Goal: Check status: Check status

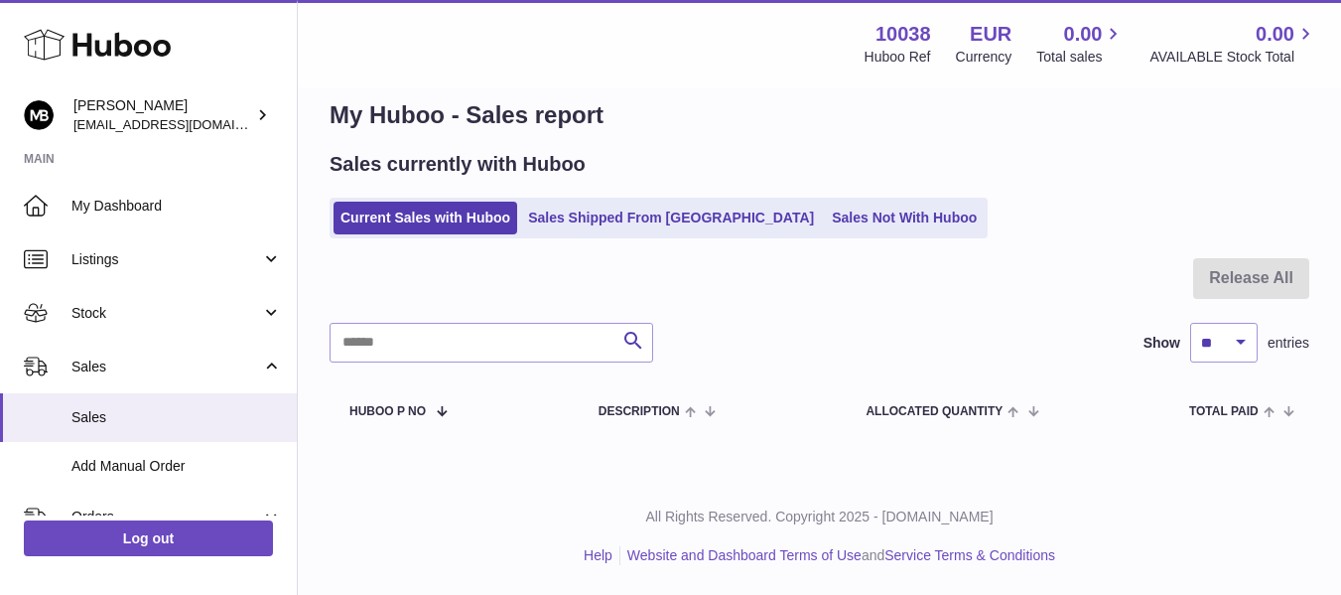
click at [668, 138] on div "My Huboo - Sales report Sales currently with Huboo Current Sales with Huboo Sal…" at bounding box center [819, 269] width 1043 height 418
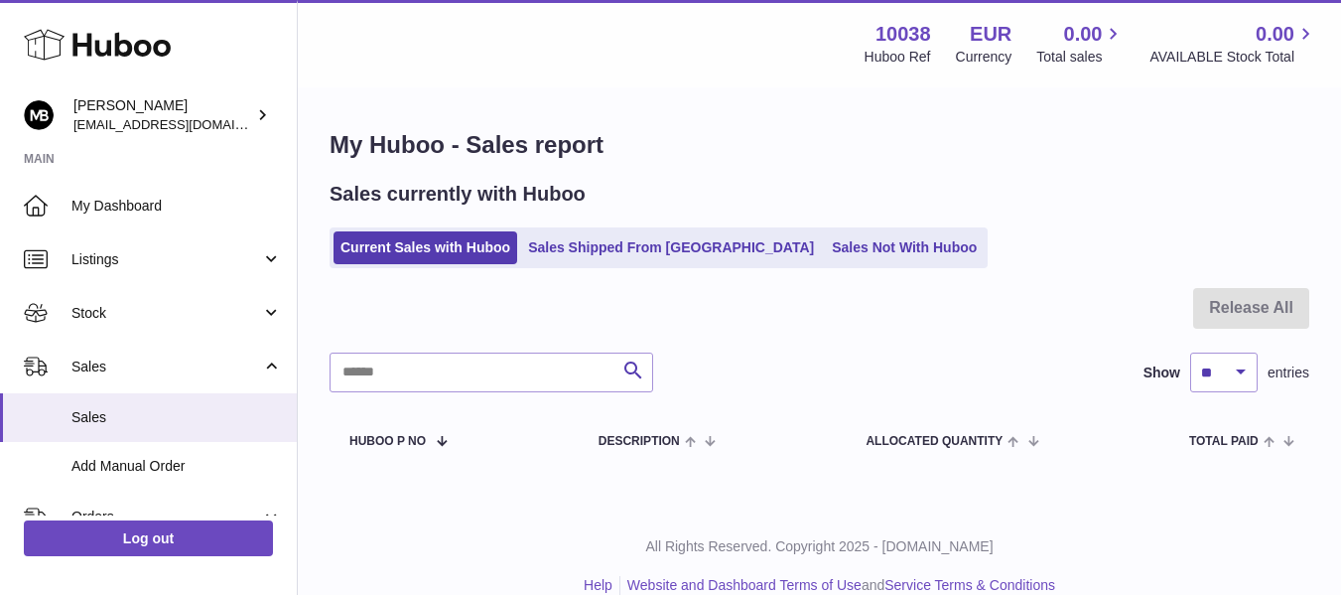
click at [669, 147] on h1 "My Huboo - Sales report" at bounding box center [820, 145] width 980 height 32
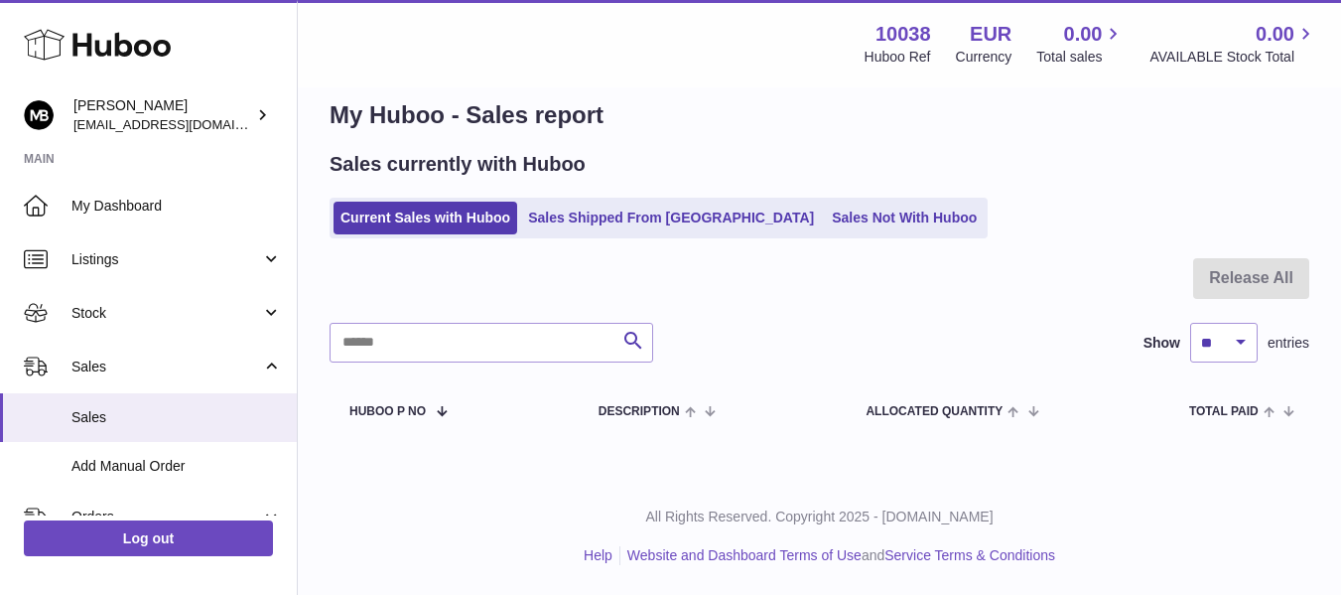
click at [1058, 214] on div "Current Sales with Huboo Sales Shipped From [GEOGRAPHIC_DATA] Sales Not With Hu…" at bounding box center [820, 218] width 980 height 41
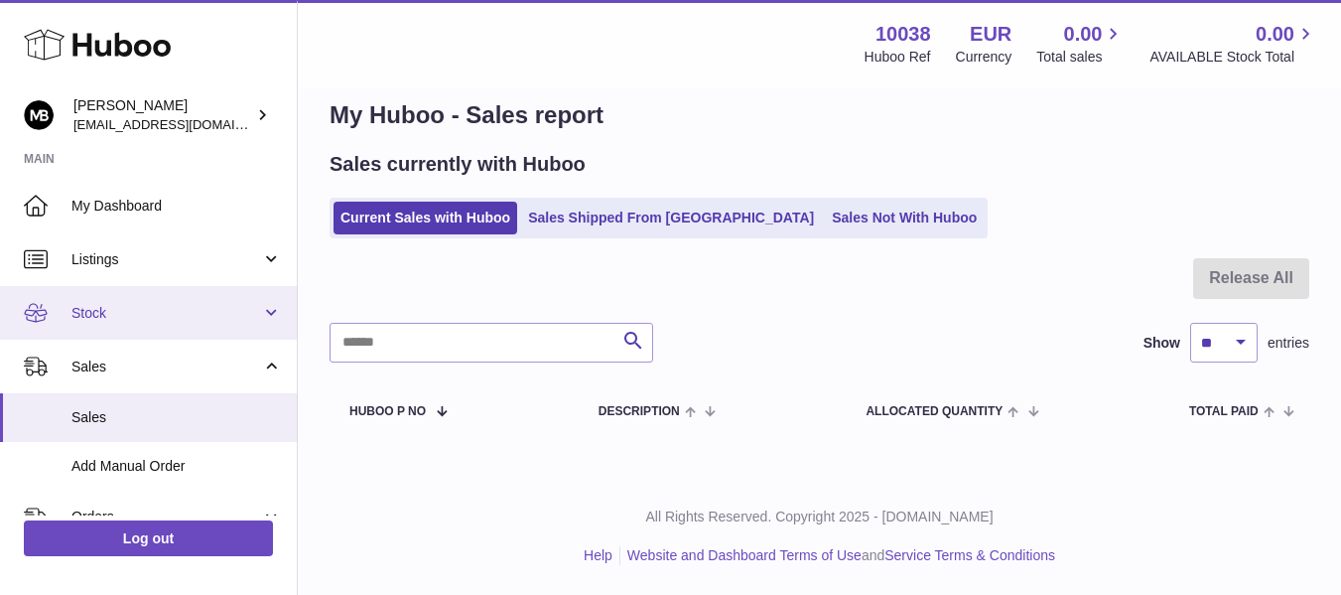
click at [139, 321] on span "Stock" at bounding box center [166, 313] width 190 height 19
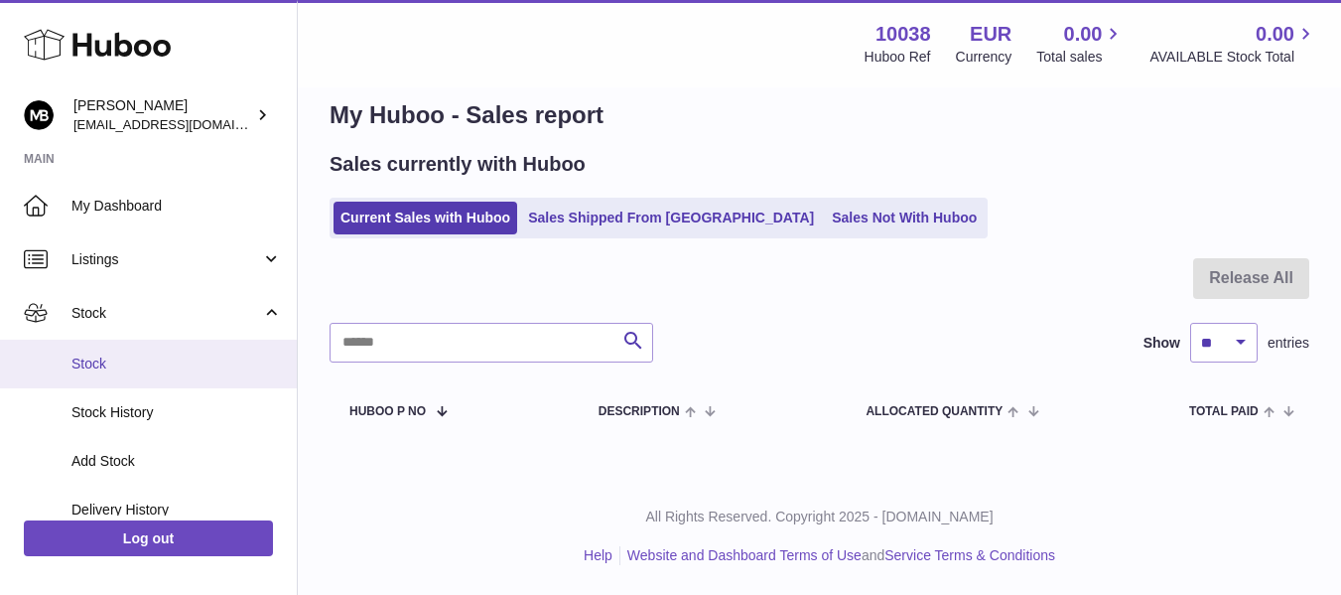
click at [104, 362] on span "Stock" at bounding box center [176, 363] width 210 height 19
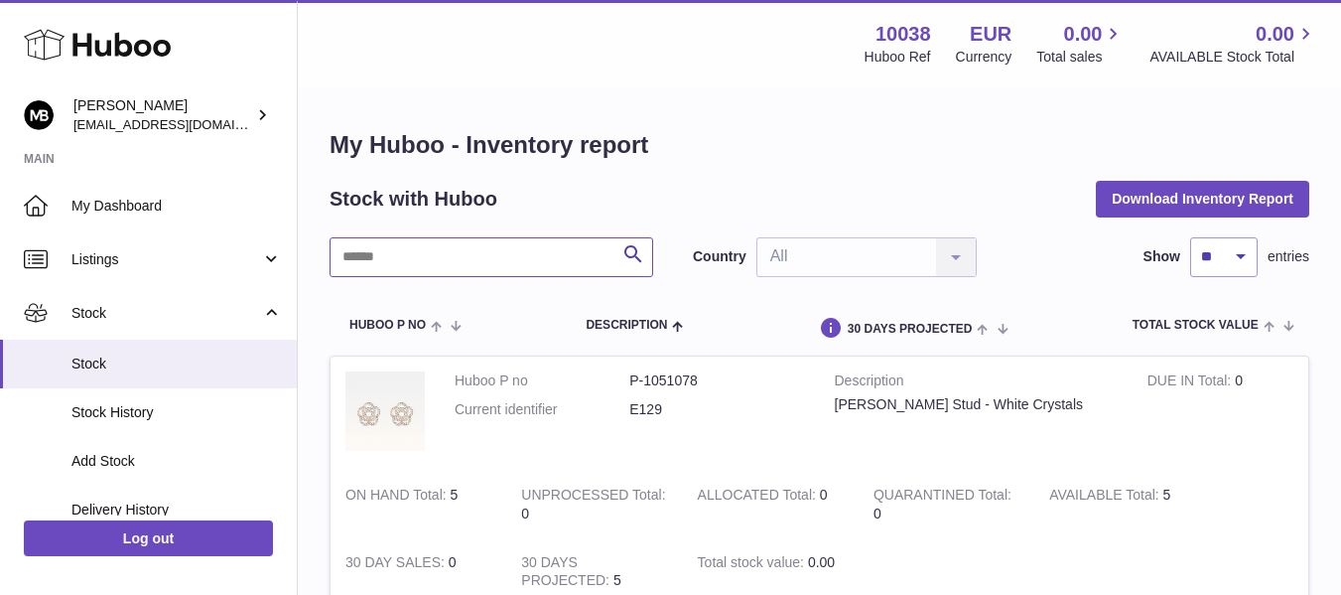
click at [450, 243] on input "text" at bounding box center [492, 257] width 324 height 40
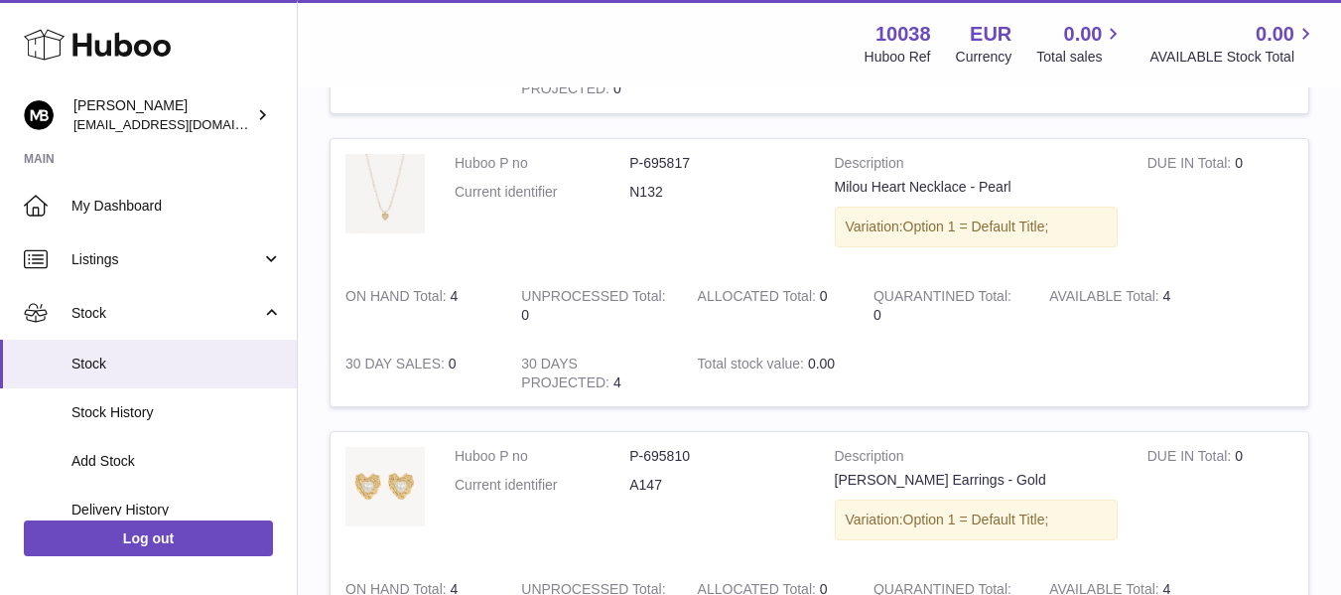
scroll to position [496, 0]
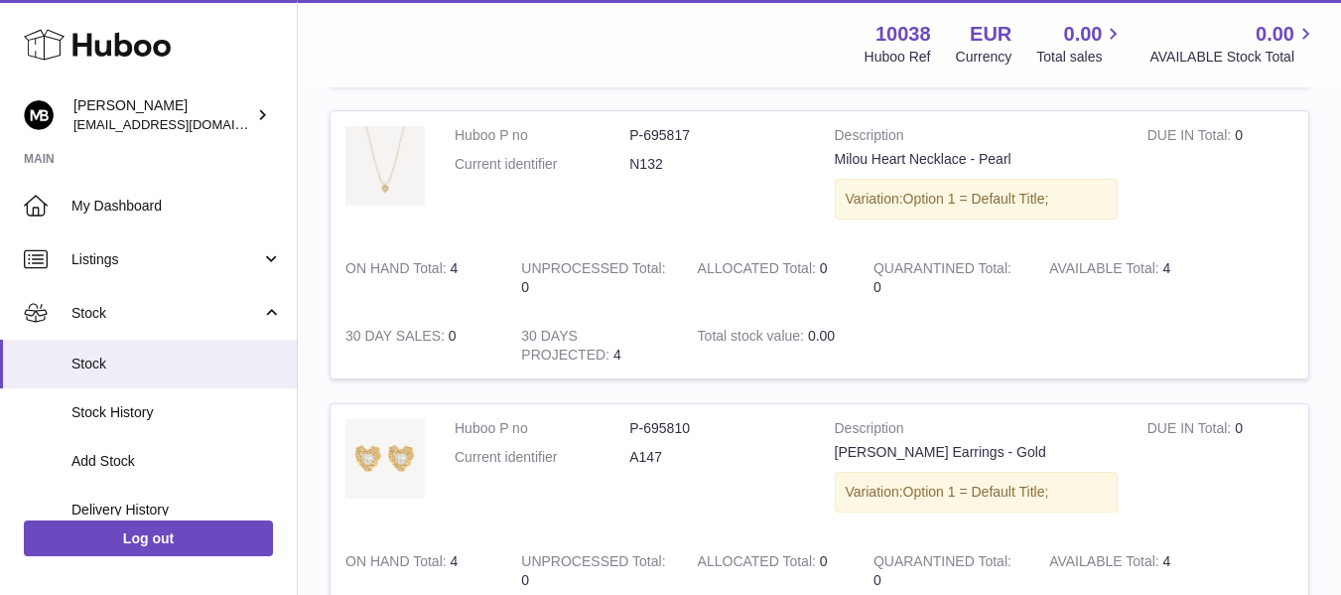
type input "*****"
click at [638, 101] on tbody "Huboo P no P-791629 Current identifier A150 Description Milou Gold - Earrings l…" at bounding box center [820, 424] width 980 height 1131
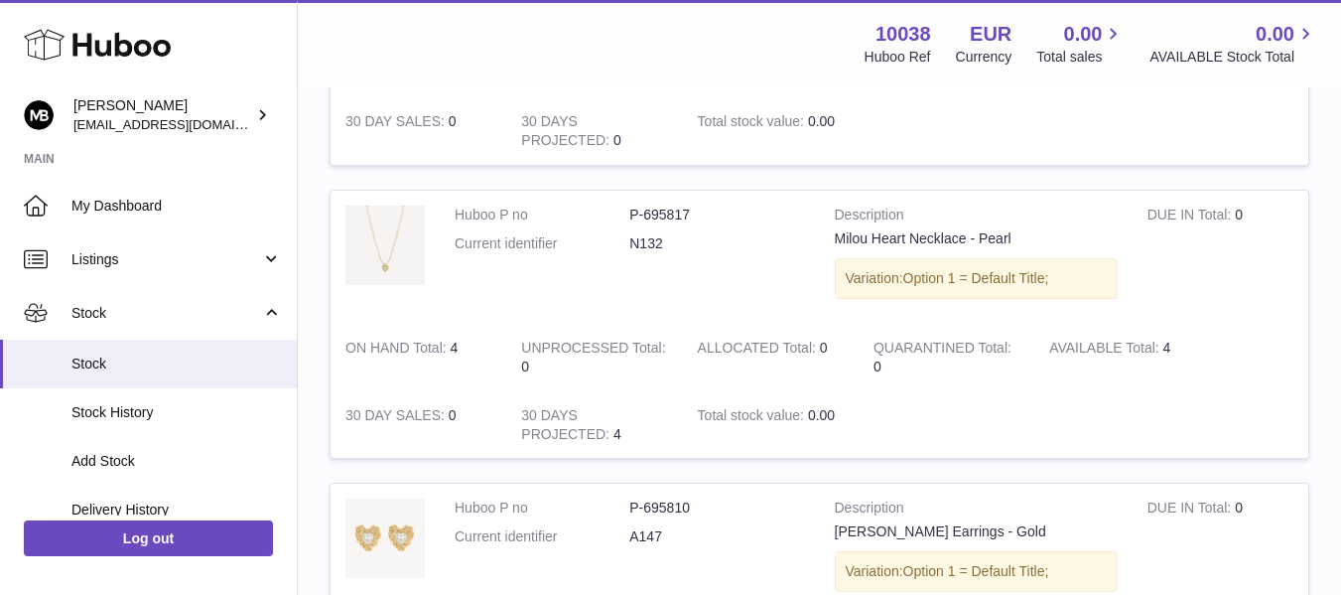
scroll to position [0, 0]
